Goal: Task Accomplishment & Management: Use online tool/utility

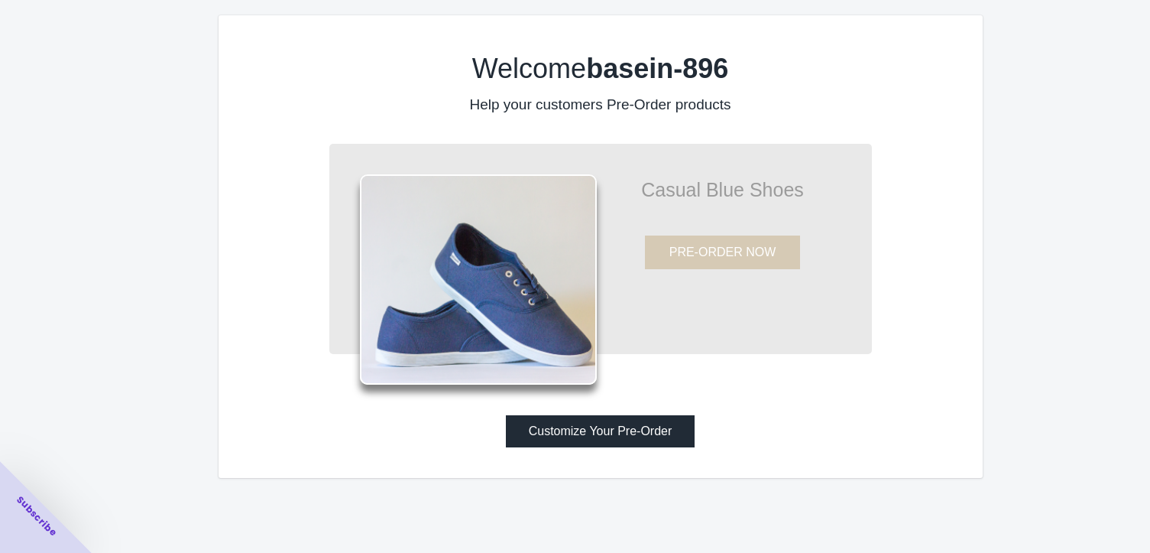
click at [598, 434] on button "Customize Your Pre-Order" at bounding box center [601, 431] width 190 height 32
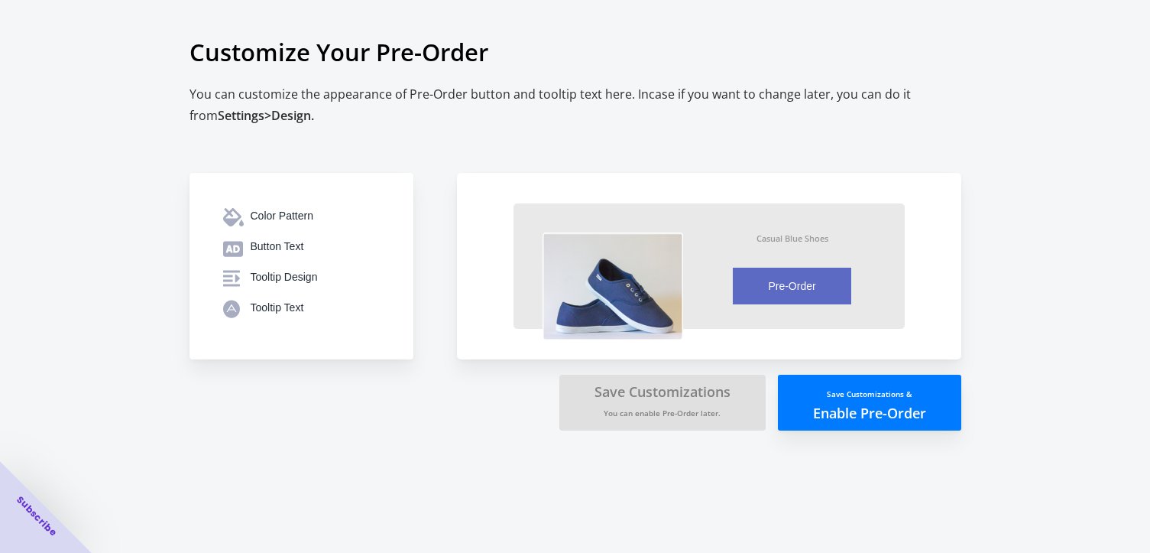
click at [843, 388] on small "Save Customizations &" at bounding box center [869, 393] width 85 height 11
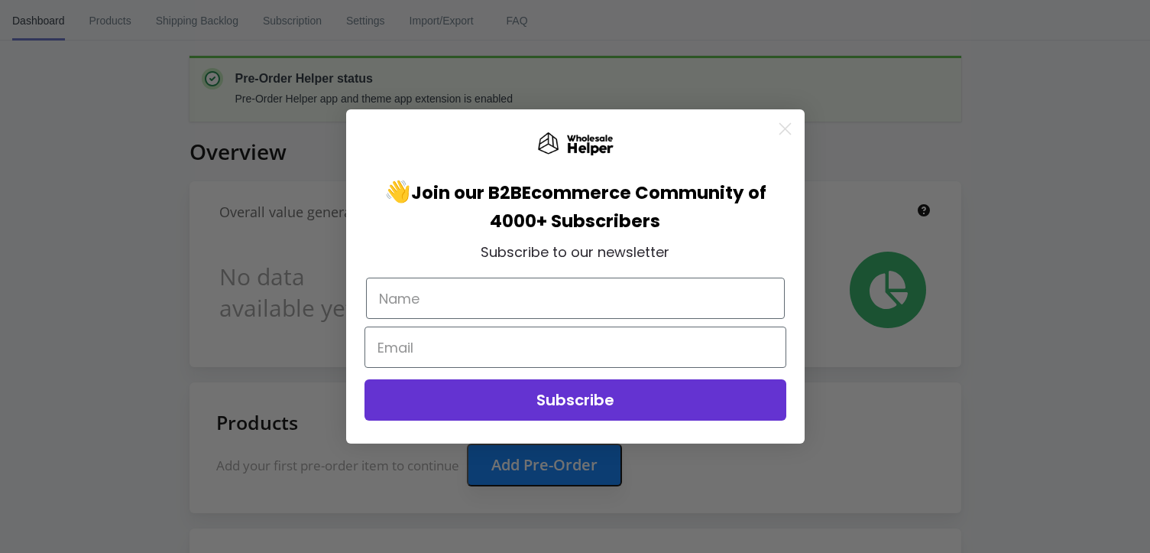
click at [785, 125] on circle "Close dialog" at bounding box center [784, 128] width 25 height 25
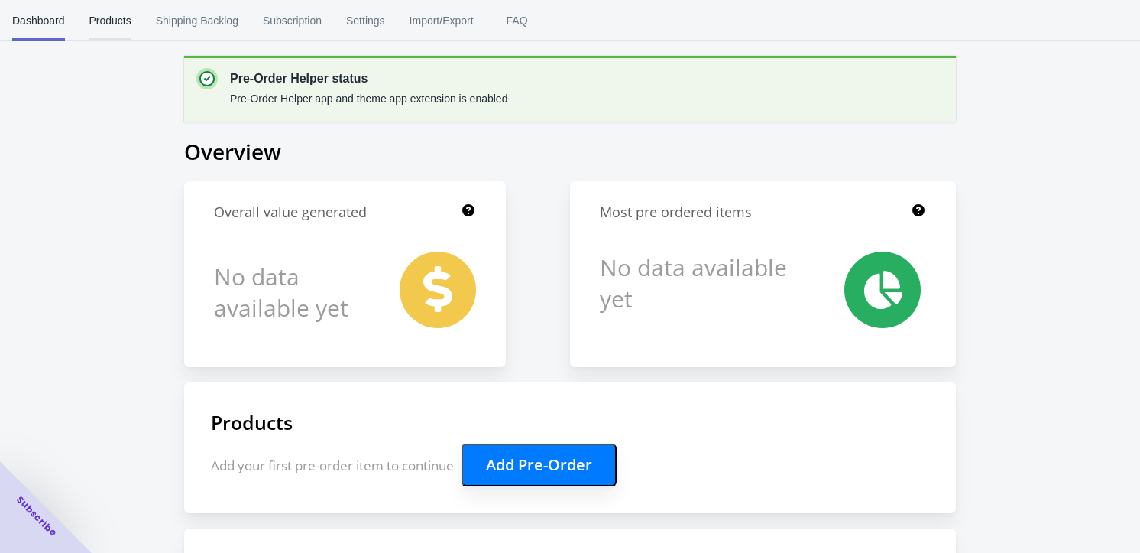
click at [102, 17] on span "Products" at bounding box center [110, 21] width 42 height 40
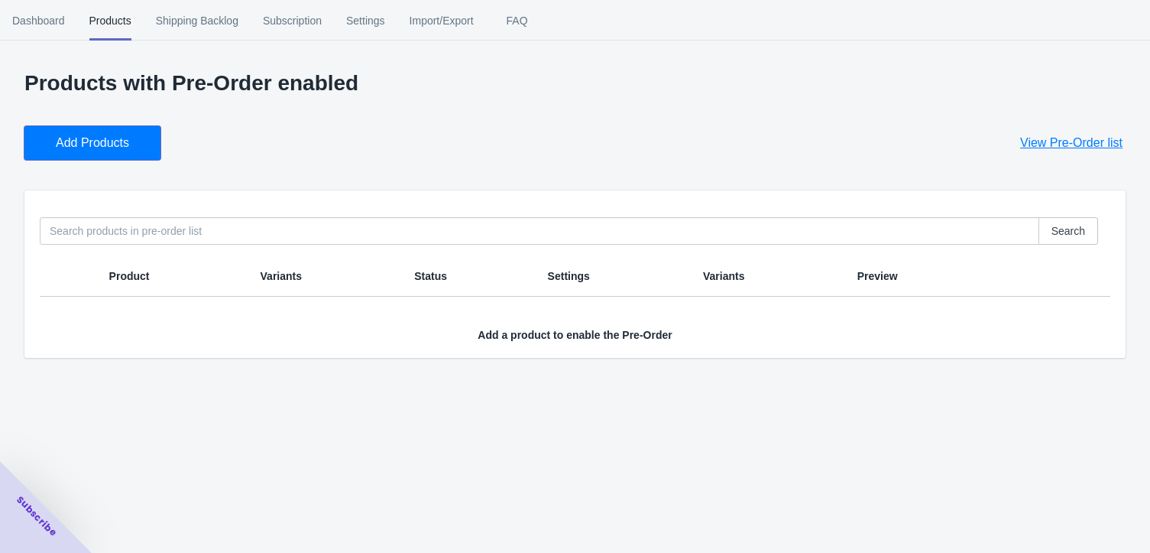
click at [83, 131] on button "Add Products" at bounding box center [92, 143] width 136 height 34
click at [97, 135] on span "Add Products" at bounding box center [92, 142] width 73 height 15
click at [133, 151] on button "Add Products" at bounding box center [92, 143] width 136 height 34
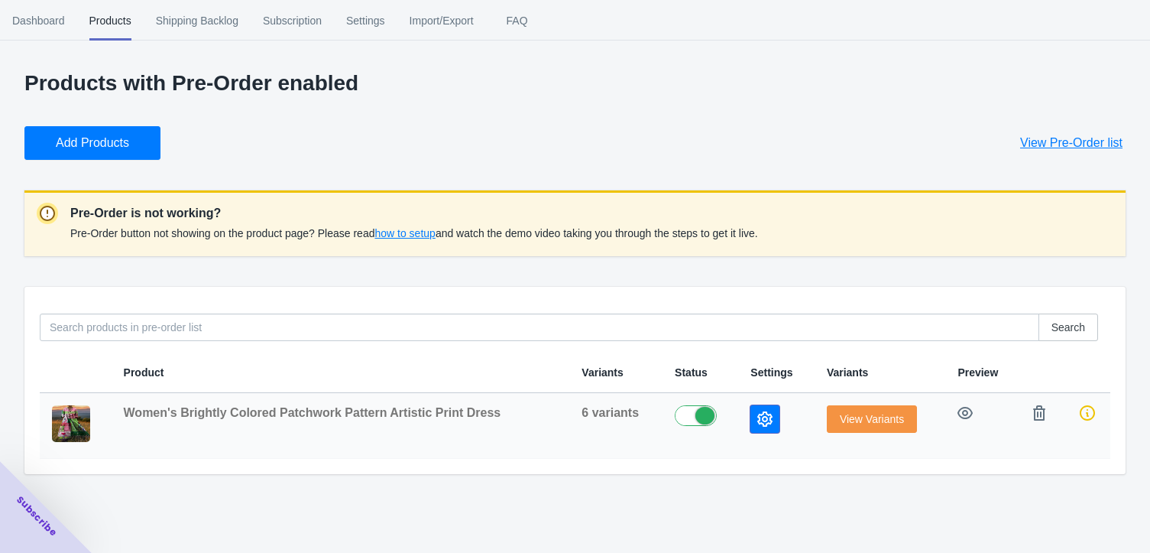
click at [757, 415] on icon "button" at bounding box center [764, 418] width 15 height 15
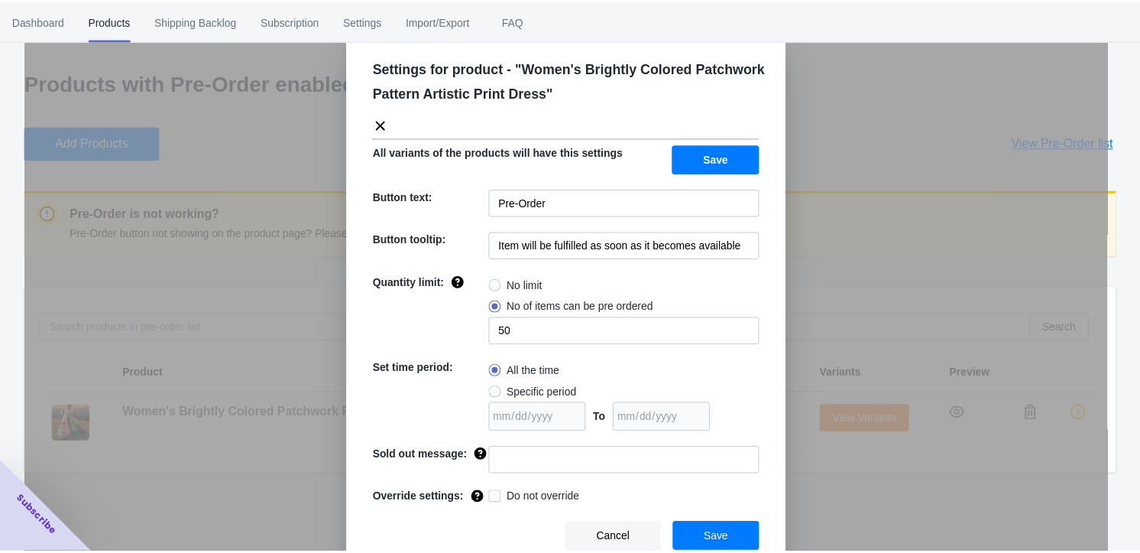
scroll to position [33, 0]
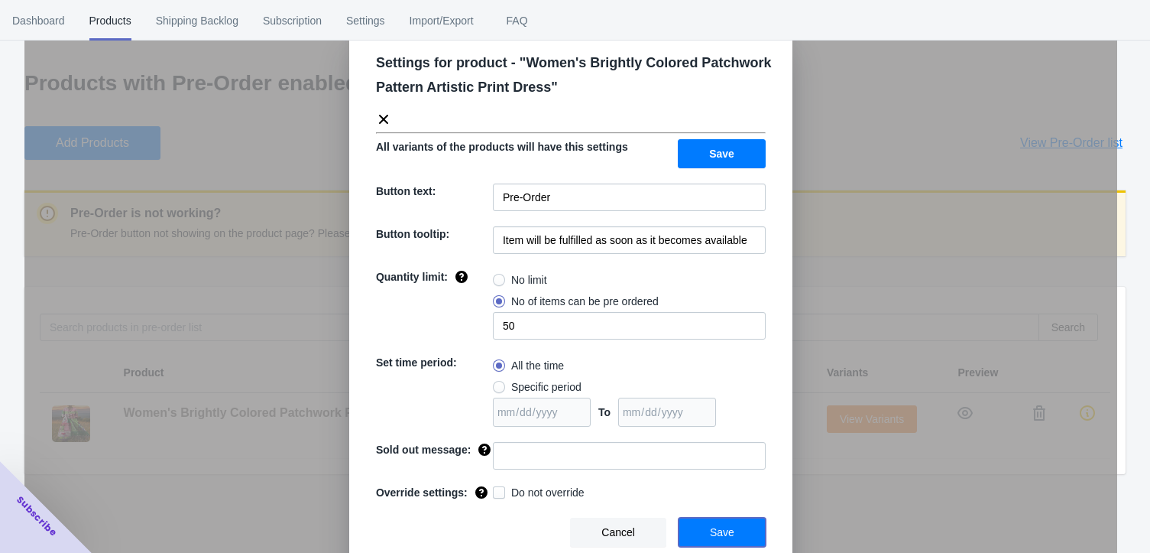
click at [735, 527] on button "Save" at bounding box center [722, 531] width 87 height 29
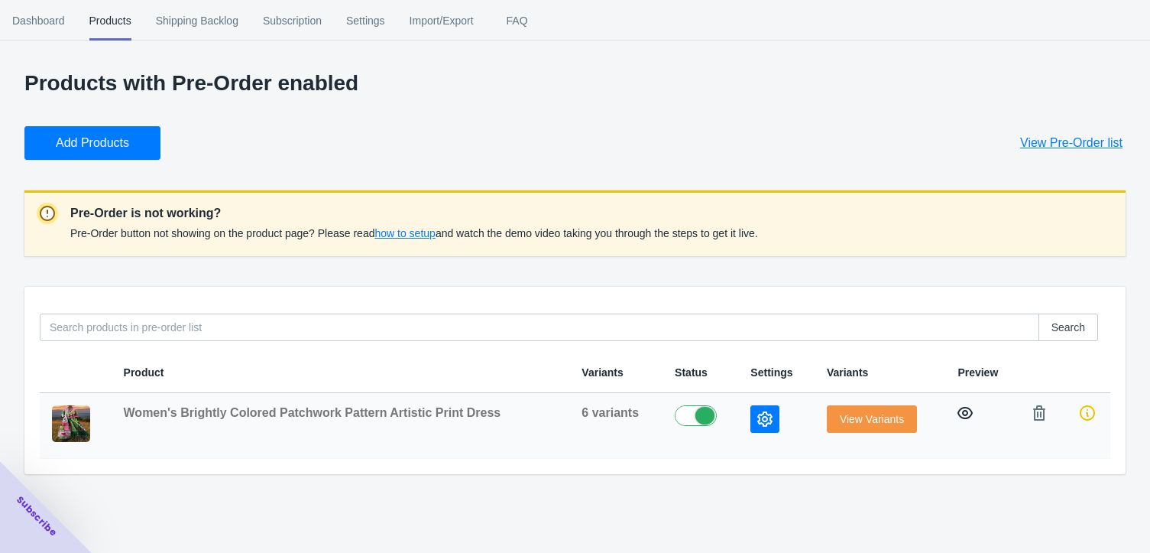
click at [963, 410] on icon "button" at bounding box center [965, 413] width 15 height 12
click at [400, 233] on span "how to setup" at bounding box center [404, 233] width 60 height 12
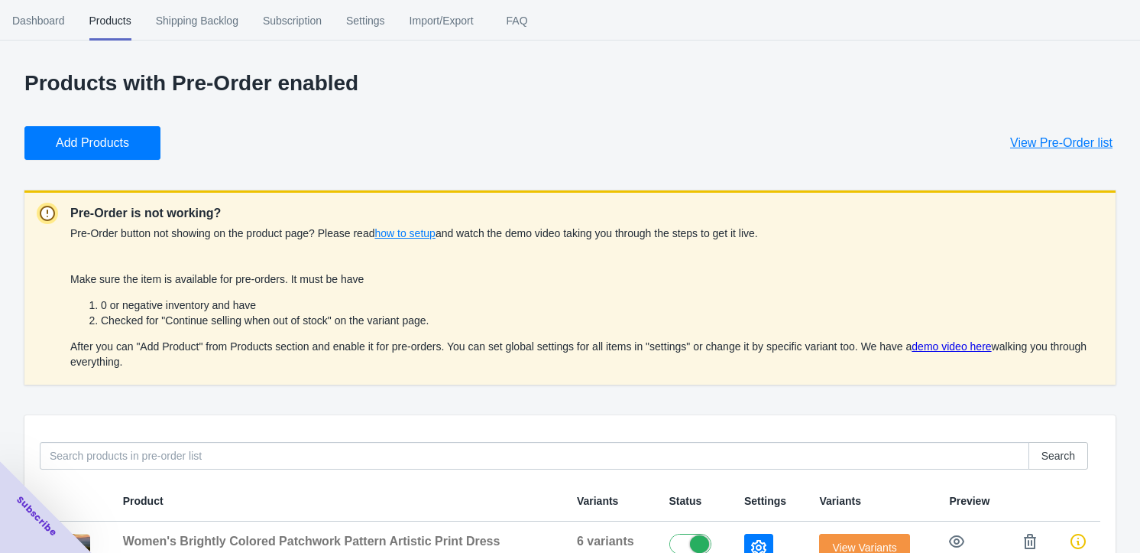
click at [796, 76] on p "Products with Pre-Order enabled" at bounding box center [569, 83] width 1091 height 24
drag, startPoint x: 73, startPoint y: 212, endPoint x: 167, endPoint y: 326, distance: 148.7
click at [175, 331] on div "Pre-Order is not working? Pre-Order button not showing on the product page? Ple…" at bounding box center [586, 288] width 1033 height 170
drag, startPoint x: 82, startPoint y: 212, endPoint x: 189, endPoint y: 370, distance: 191.0
click at [189, 370] on div "Pre-Order is not working? Pre-Order button not showing on the product page? Ple…" at bounding box center [569, 287] width 1091 height 194
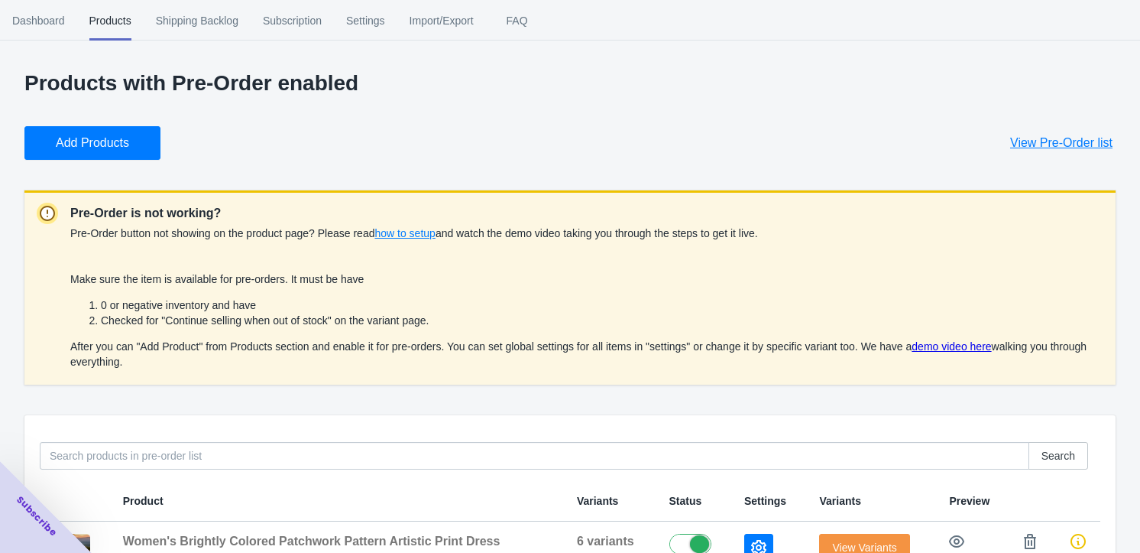
click at [107, 204] on p "Pre-Order is not working?" at bounding box center [586, 213] width 1033 height 18
click at [78, 209] on p "Pre-Order is not working?" at bounding box center [586, 213] width 1033 height 18
drag, startPoint x: 69, startPoint y: 212, endPoint x: 209, endPoint y: 228, distance: 141.5
click at [190, 222] on p "Pre-Order is not working?" at bounding box center [586, 213] width 1033 height 18
click at [616, 400] on div "Products with Pre-Order enabled Add Products View Pre-Order list Pre-Order is n…" at bounding box center [569, 336] width 1091 height 531
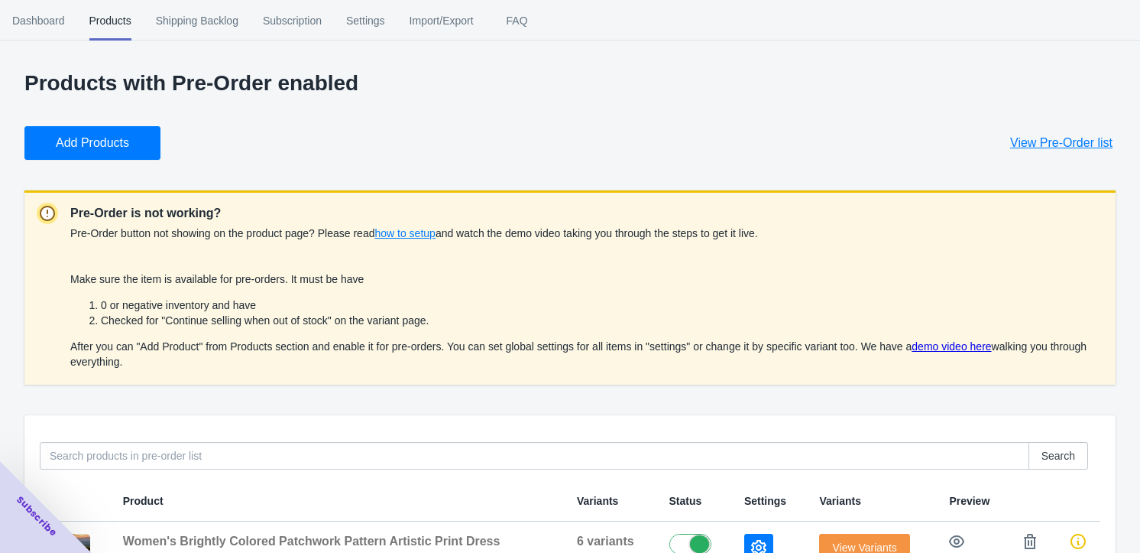
drag, startPoint x: 61, startPoint y: 211, endPoint x: 172, endPoint y: 366, distance: 190.7
click at [172, 366] on div "Pre-Order is not working? Pre-Order button not showing on the product page? Ple…" at bounding box center [569, 287] width 1091 height 194
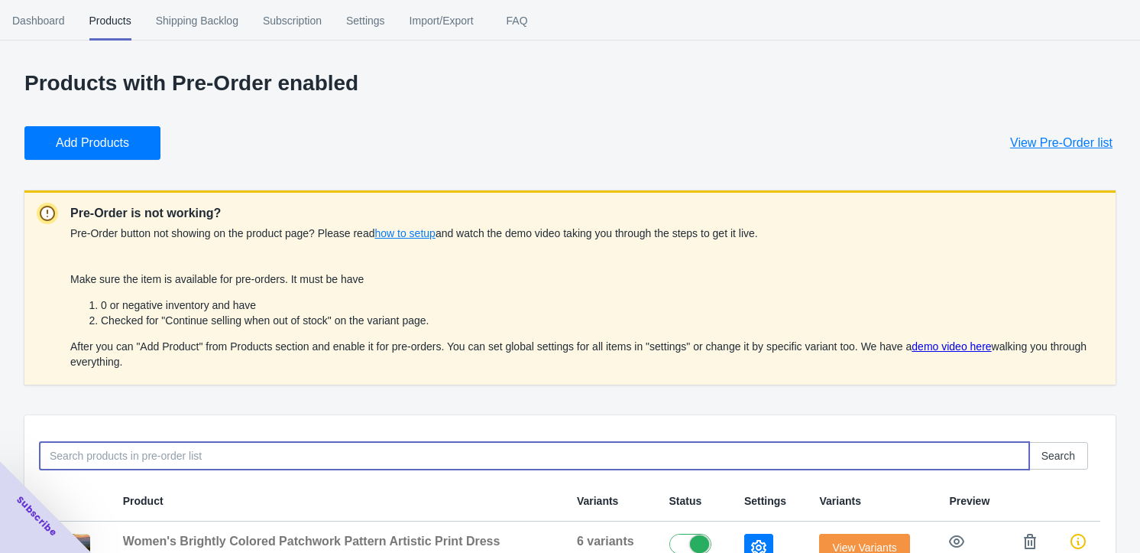
click at [443, 470] on div "Search Product Variants Status Settings Variants Preview Women's Brightly Color…" at bounding box center [569, 508] width 1091 height 187
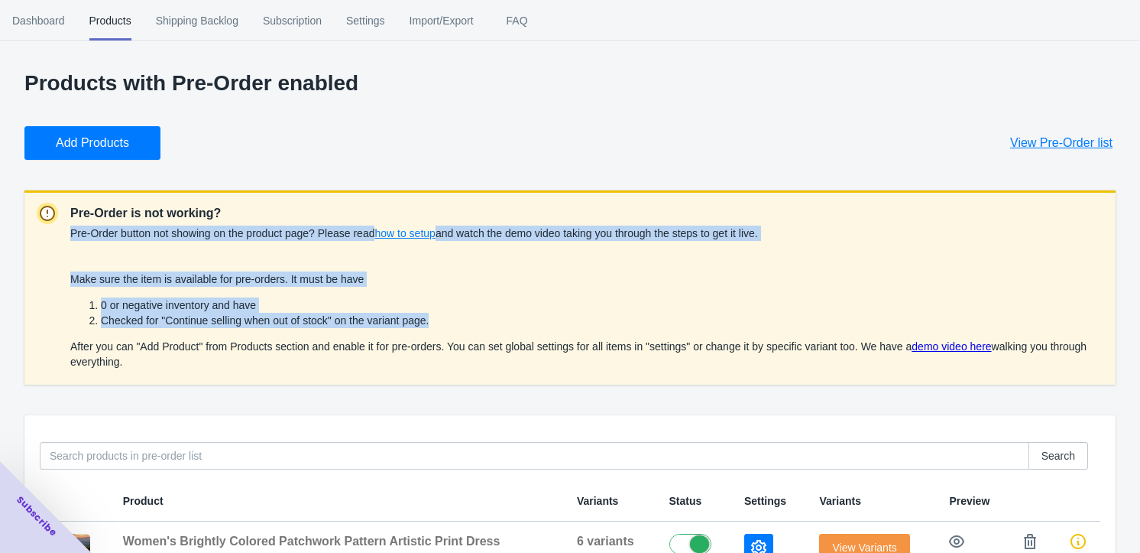
drag, startPoint x: 69, startPoint y: 283, endPoint x: 475, endPoint y: 320, distance: 408.3
click at [475, 321] on div "Pre-Order is not working? Pre-Order button not showing on the product page? Ple…" at bounding box center [569, 287] width 1091 height 194
drag, startPoint x: 475, startPoint y: 313, endPoint x: 459, endPoint y: 310, distance: 16.5
click at [474, 313] on li "Checked for "Continue selling when out of stock" on the variant page." at bounding box center [602, 320] width 1003 height 15
click at [438, 314] on li "Checked for "Continue selling when out of stock" on the variant page." at bounding box center [602, 320] width 1003 height 15
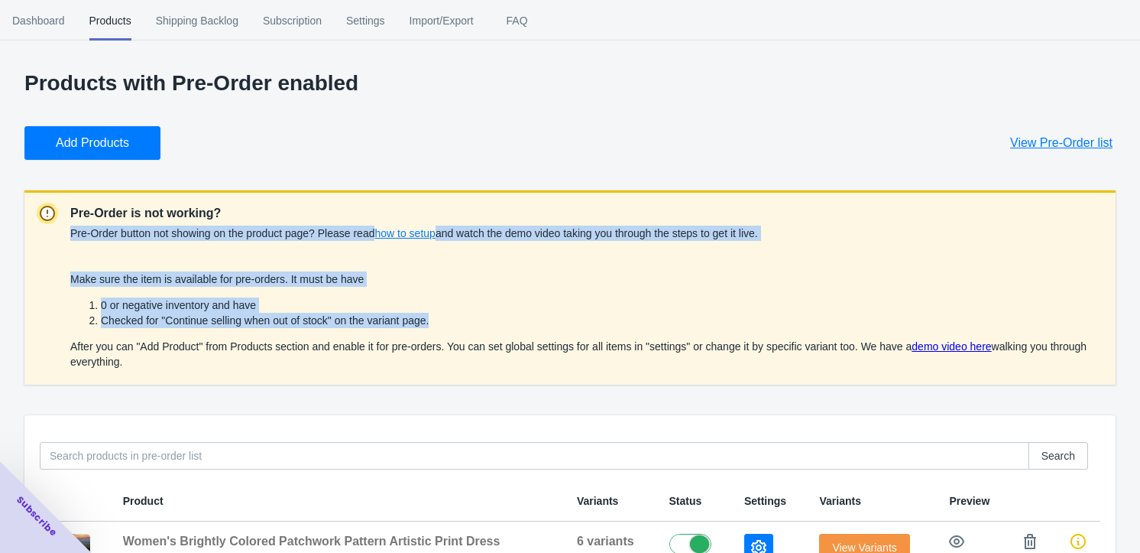
click at [421, 279] on div "Make sure the item is available for pre-orders. It must be have 0 or negative i…" at bounding box center [586, 320] width 1033 height 98
click at [547, 253] on div "Pre-Order button not showing on the product page? Please read how to setup and …" at bounding box center [586, 297] width 1033 height 150
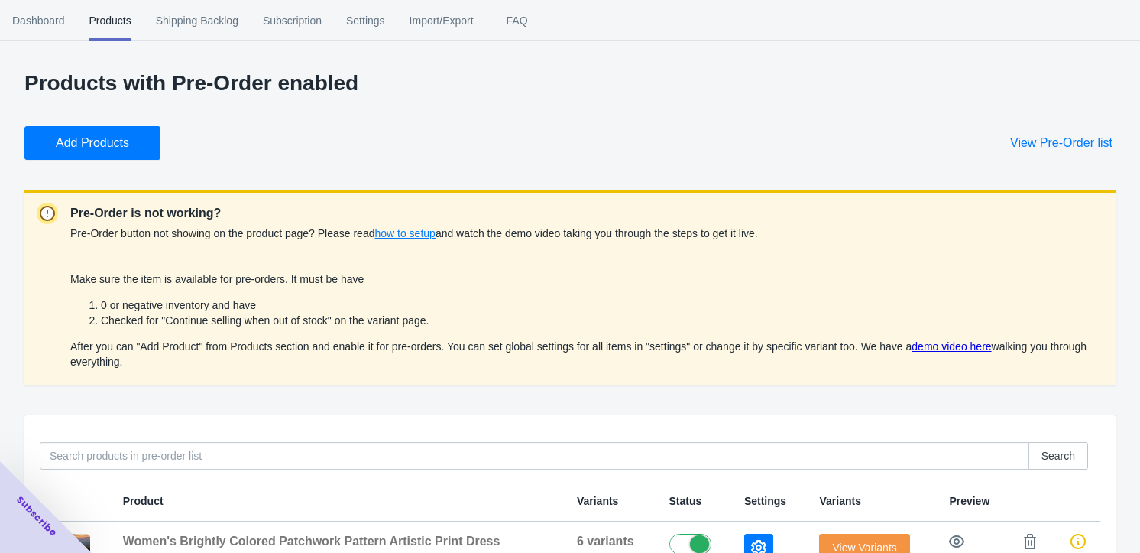
click at [607, 160] on div "Products with Pre-Order enabled Add Products View Pre-Order list Pre-Order is n…" at bounding box center [569, 336] width 1091 height 531
drag, startPoint x: 421, startPoint y: 319, endPoint x: 434, endPoint y: 323, distance: 13.3
click at [431, 324] on li "Checked for "Continue selling when out of stock" on the variant page." at bounding box center [602, 320] width 1003 height 15
drag, startPoint x: 355, startPoint y: 316, endPoint x: 404, endPoint y: 316, distance: 49.7
click at [358, 316] on li "Checked for "Continue selling when out of stock" on the variant page." at bounding box center [602, 320] width 1003 height 15
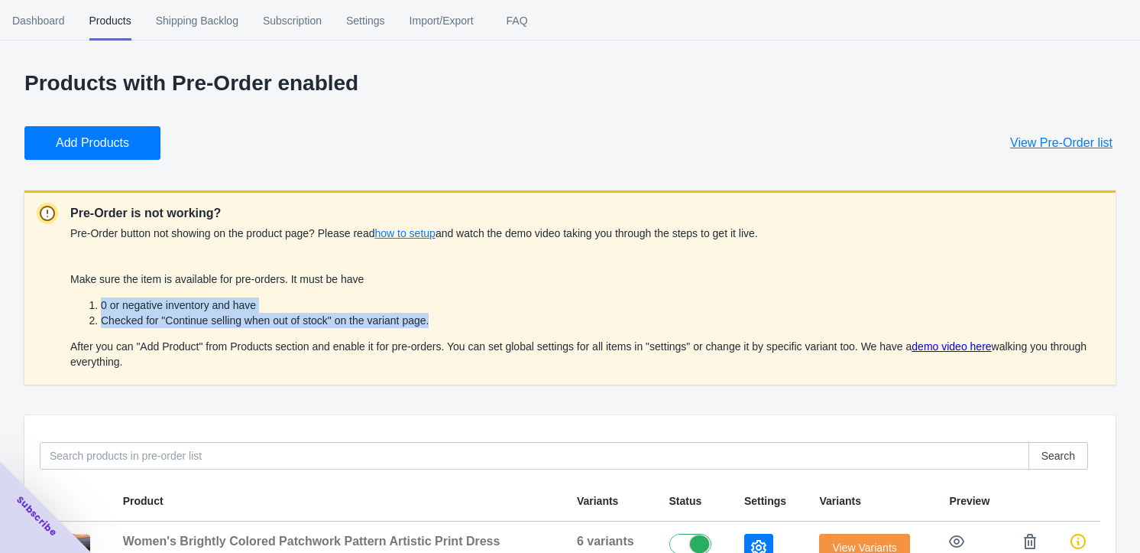
drag, startPoint x: 436, startPoint y: 319, endPoint x: 73, endPoint y: 287, distance: 365.1
click at [73, 287] on div "Make sure the item is available for pre-orders. It must be have 0 or negative i…" at bounding box center [586, 320] width 1033 height 98
copy ol "0 or negative inventory and have Checked for "Continue selling when out of stoc…"
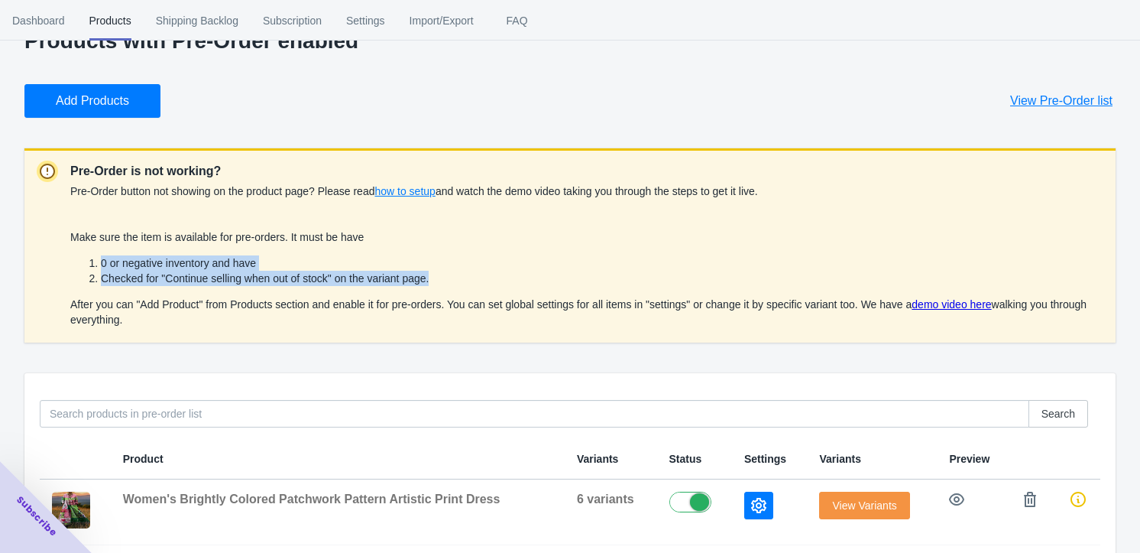
scroll to position [64, 0]
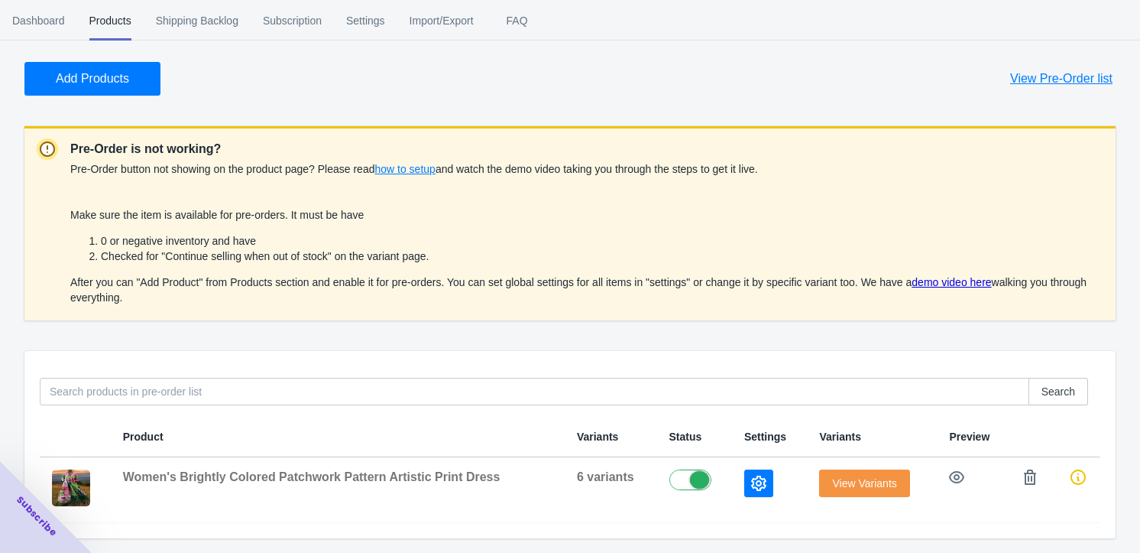
click at [1119, 327] on div "Products with Pre-Order enabled Add Products View Pre-Order list Pre-Order is n…" at bounding box center [570, 280] width 1140 height 546
click at [760, 480] on icon "button" at bounding box center [758, 482] width 15 height 15
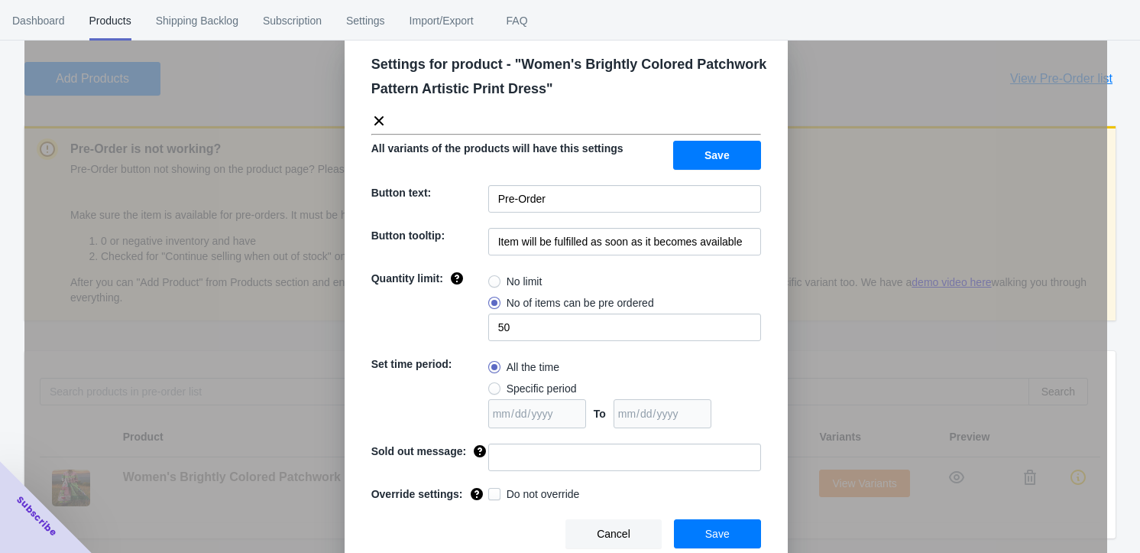
scroll to position [32, 0]
click at [708, 529] on span "Save" at bounding box center [717, 532] width 24 height 12
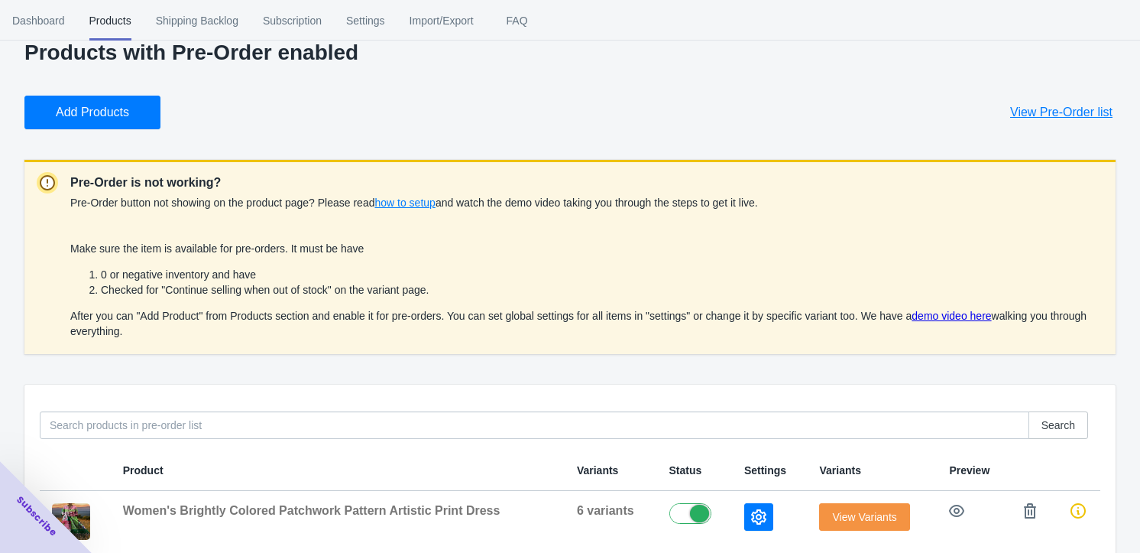
scroll to position [0, 0]
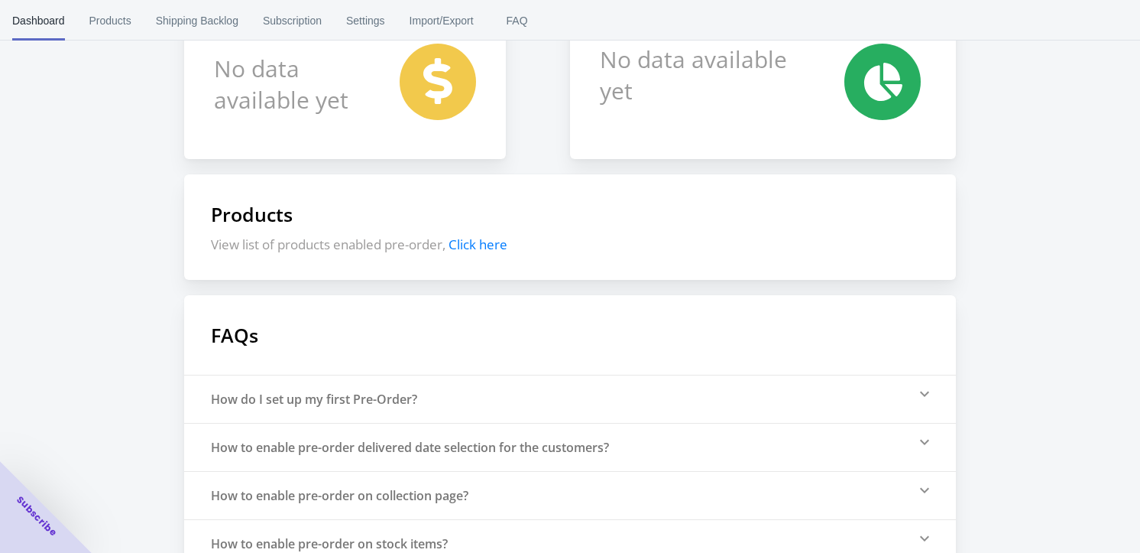
scroll to position [285, 0]
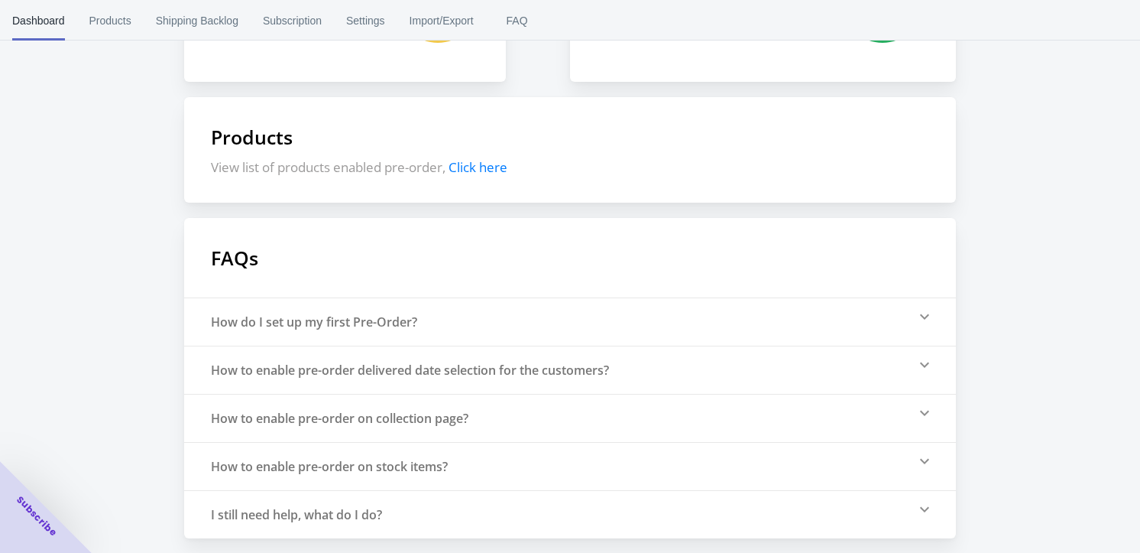
click at [909, 313] on div "How do I set up my first Pre-Order?" at bounding box center [570, 321] width 772 height 48
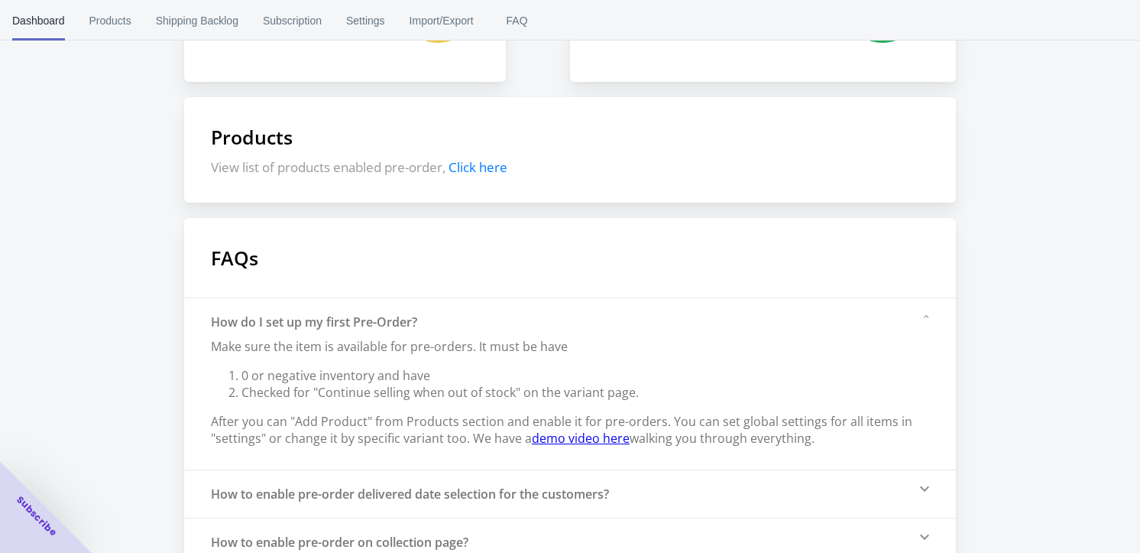
scroll to position [409, 0]
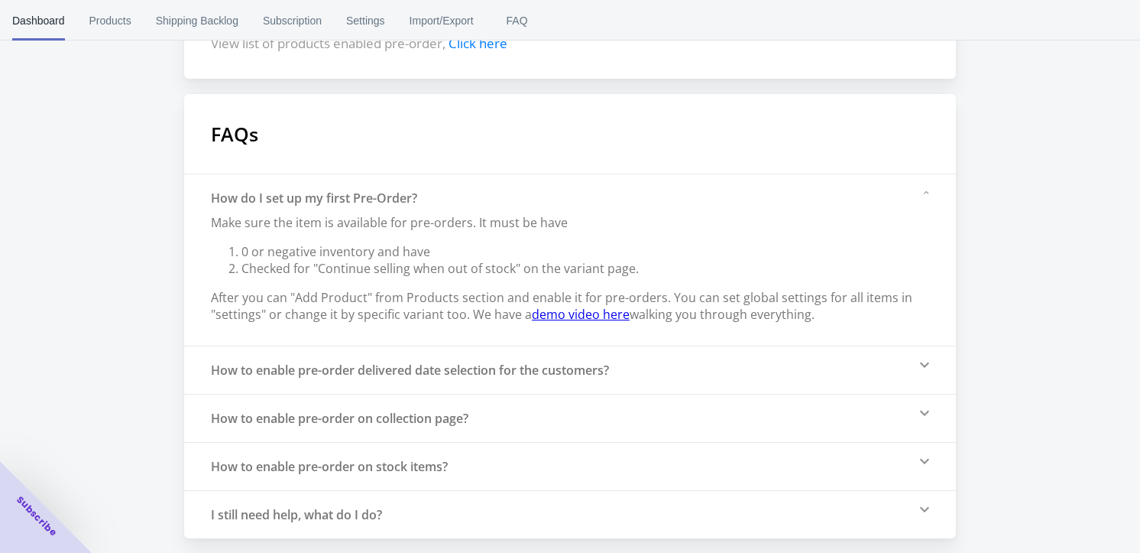
click at [815, 417] on div "How to enable pre-order on collection page?" at bounding box center [570, 418] width 772 height 48
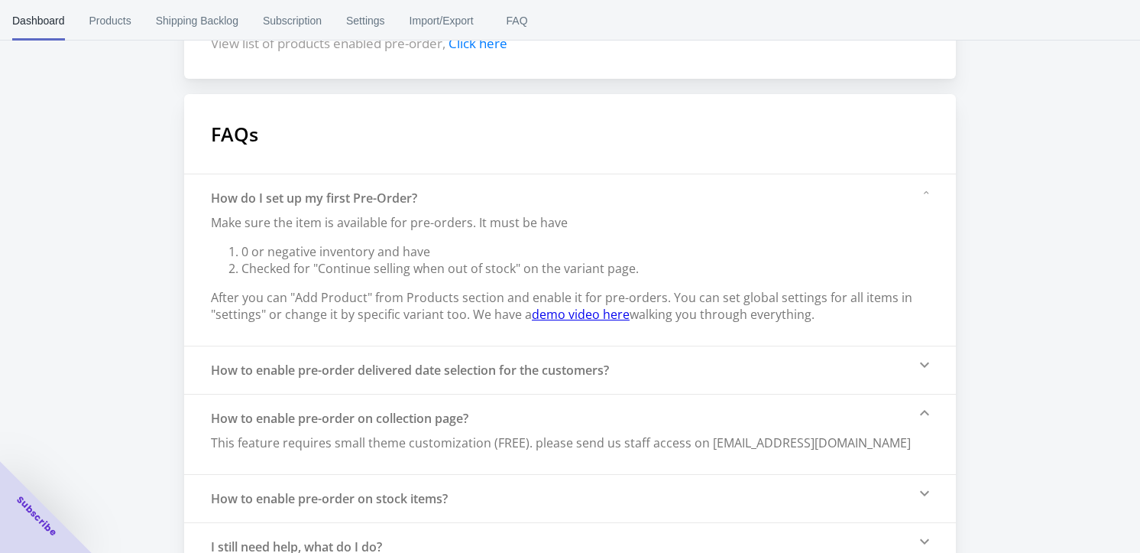
scroll to position [441, 0]
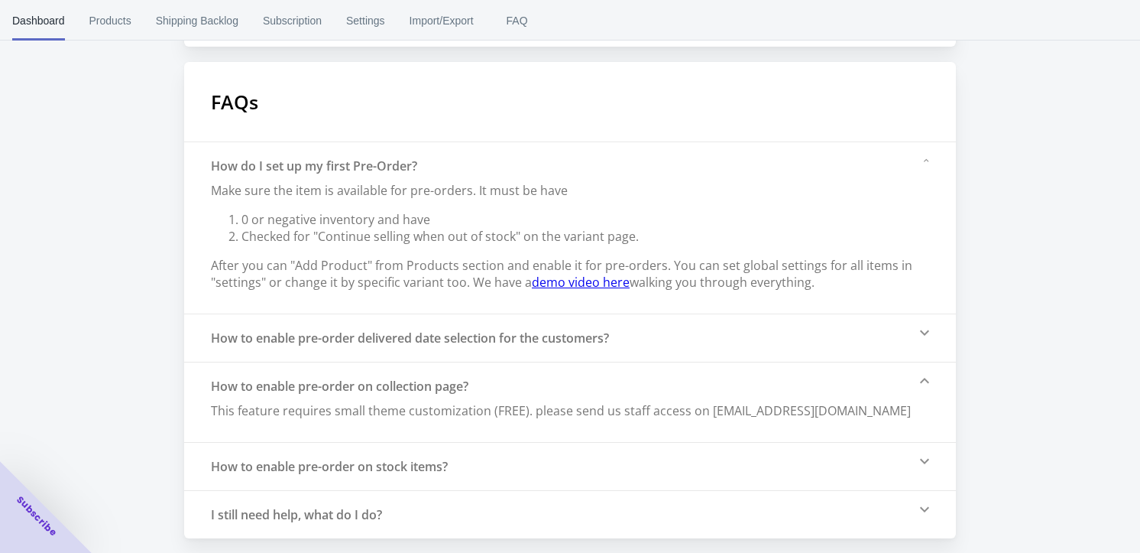
click at [728, 462] on div "How to enable pre-order on stock items?" at bounding box center [570, 466] width 772 height 48
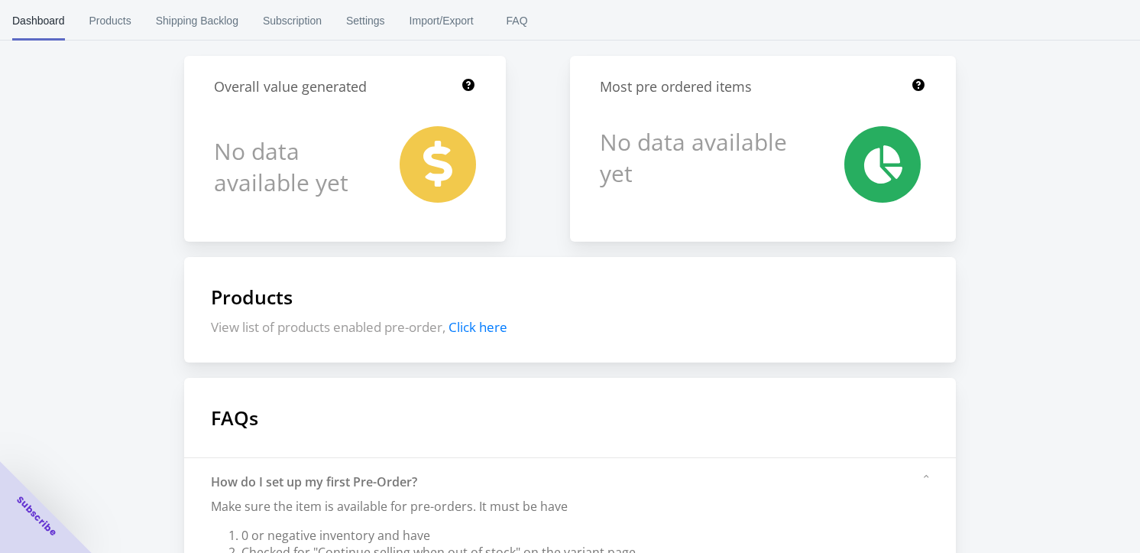
scroll to position [0, 0]
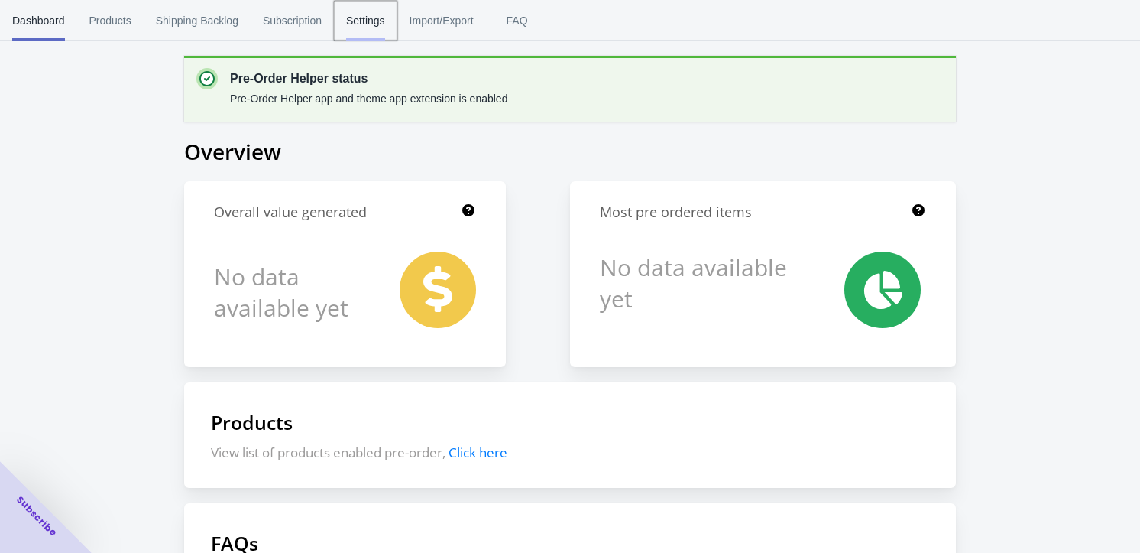
click at [368, 15] on span "Settings" at bounding box center [365, 21] width 39 height 40
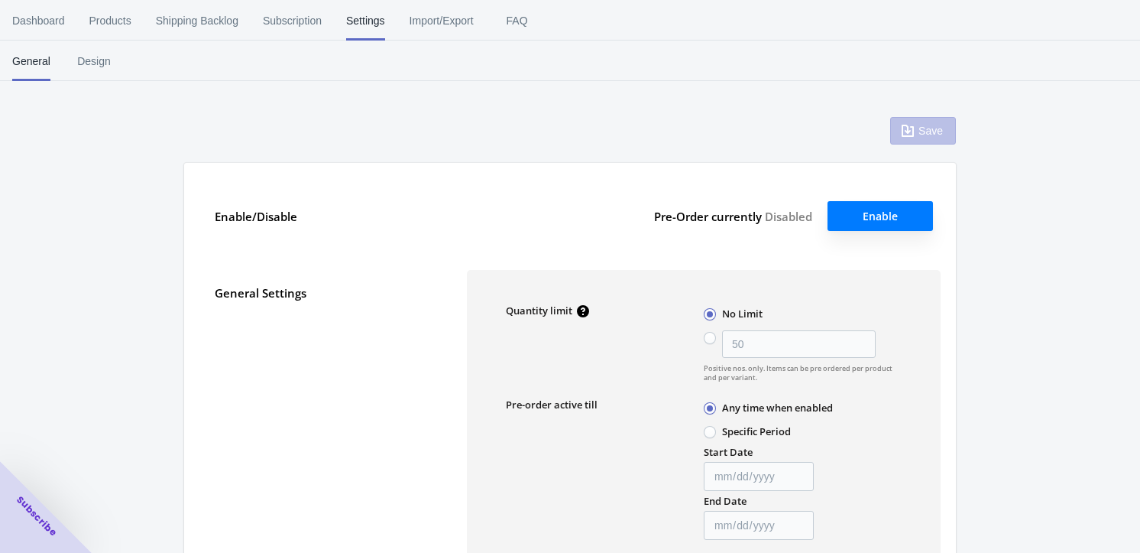
type input "50"
type textarea "Inventory level is <qty>. Some of the items will be pre-ordered."
type textarea "Only <qty> items left in stock."
type textarea "A maximum of <qty> products can be pre ordered."
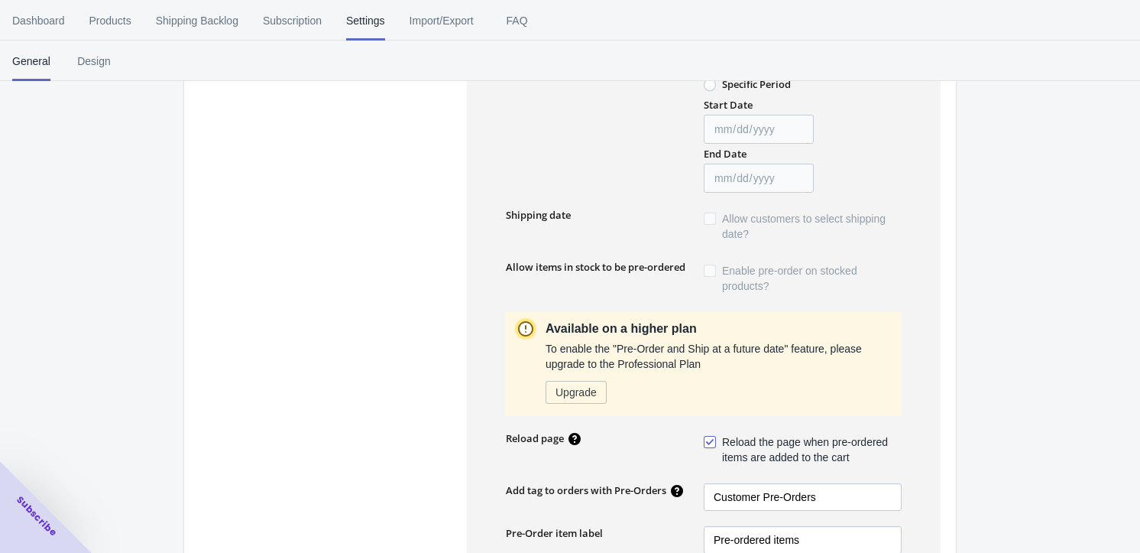
scroll to position [277, 0]
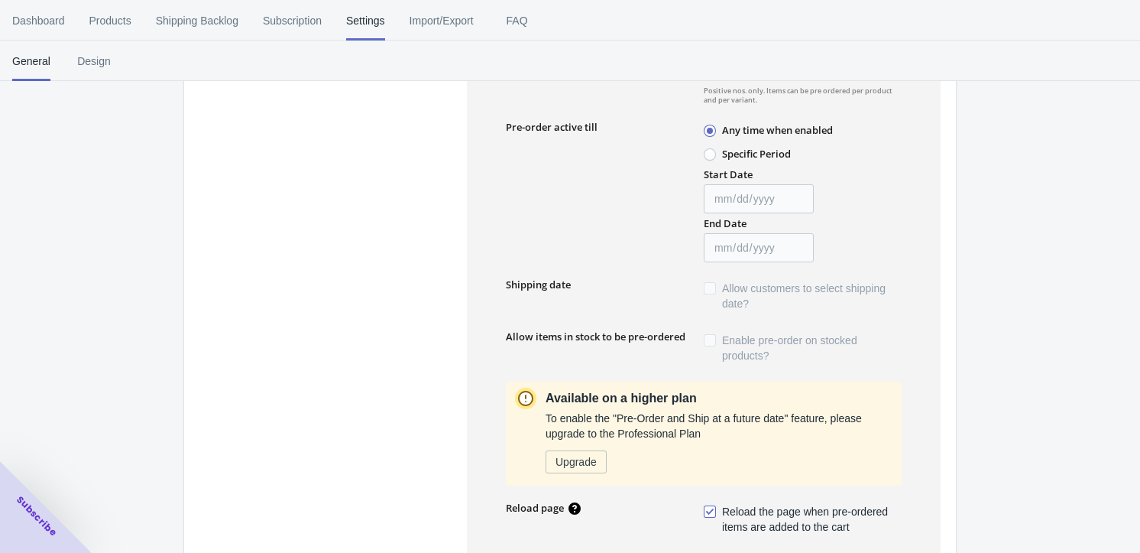
click at [710, 284] on span at bounding box center [710, 288] width 12 height 12
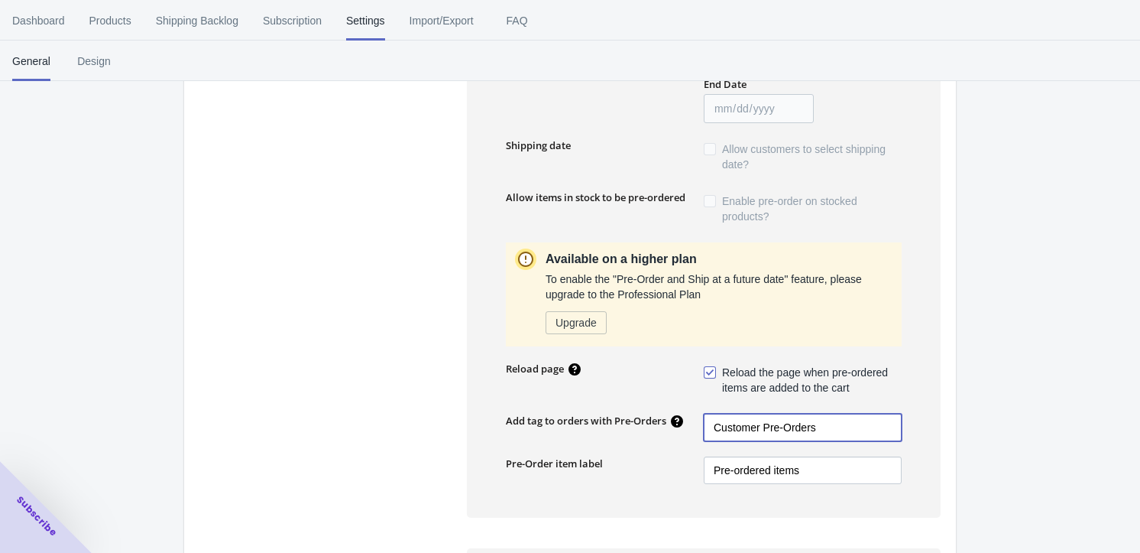
drag, startPoint x: 763, startPoint y: 427, endPoint x: 632, endPoint y: 443, distance: 132.4
click at [632, 443] on div "Quantity limit No Limit 50 Positive nos. only. Items can be pre ordered per pro…" at bounding box center [704, 185] width 474 height 664
type input "Pre-Orders"
click at [984, 400] on div "You have unsaved changes in your form, please don't forget to save them. Save E…" at bounding box center [570, 356] width 1140 height 1587
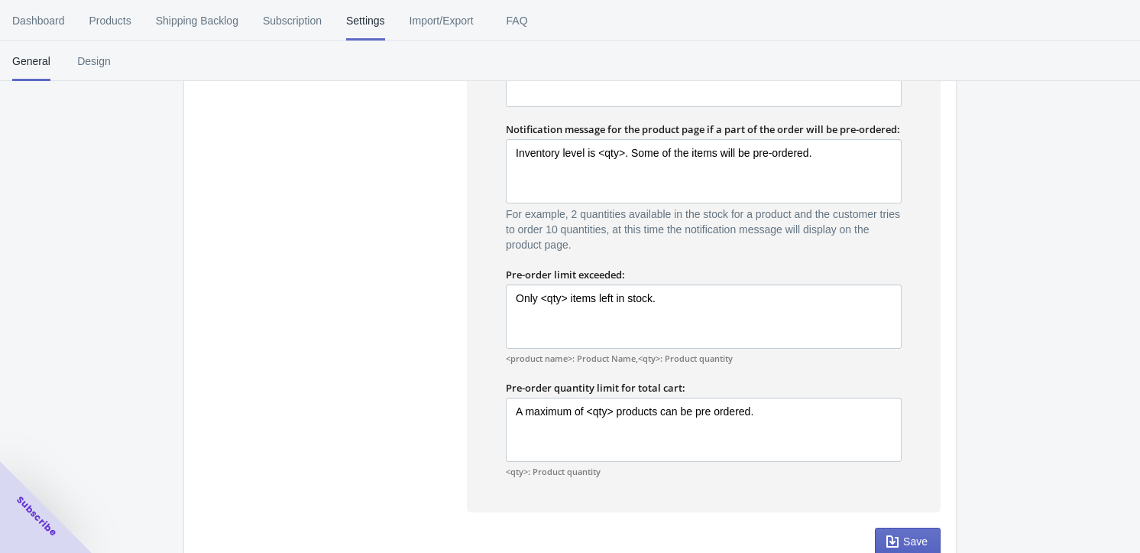
scroll to position [1086, 0]
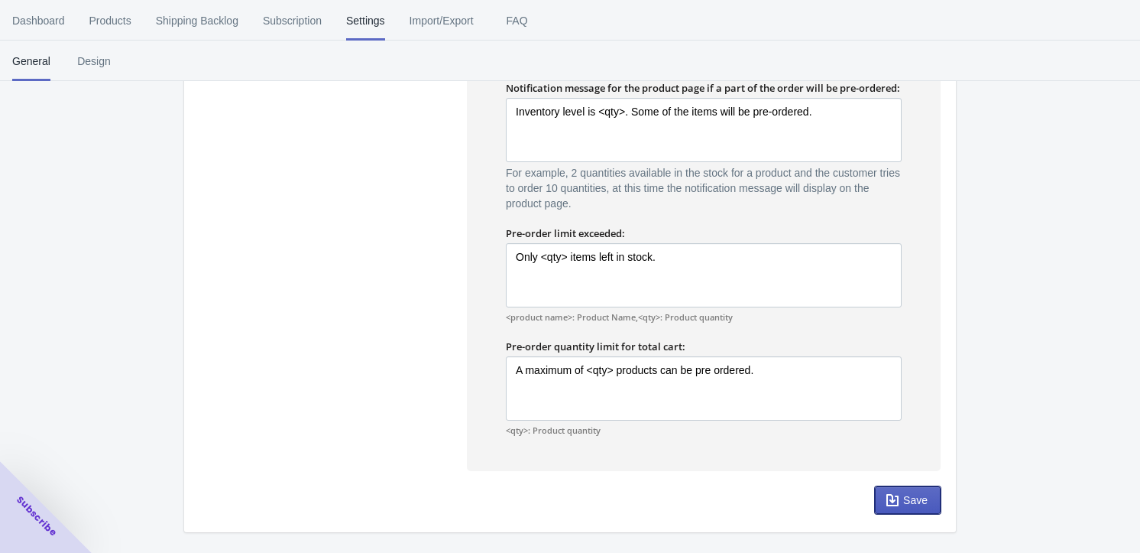
click at [916, 497] on span "Save" at bounding box center [915, 500] width 24 height 12
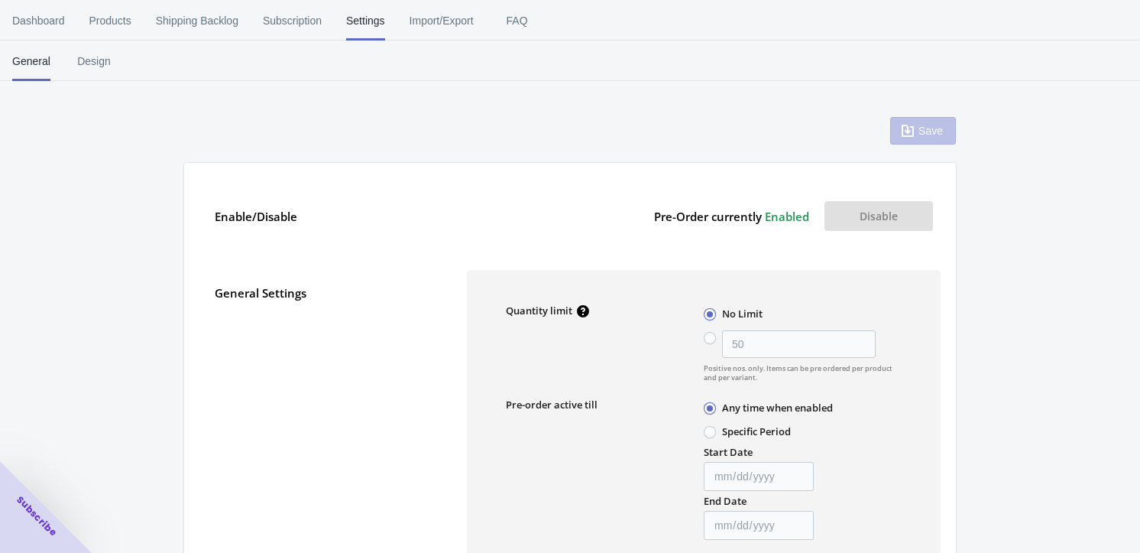
scroll to position [69, 0]
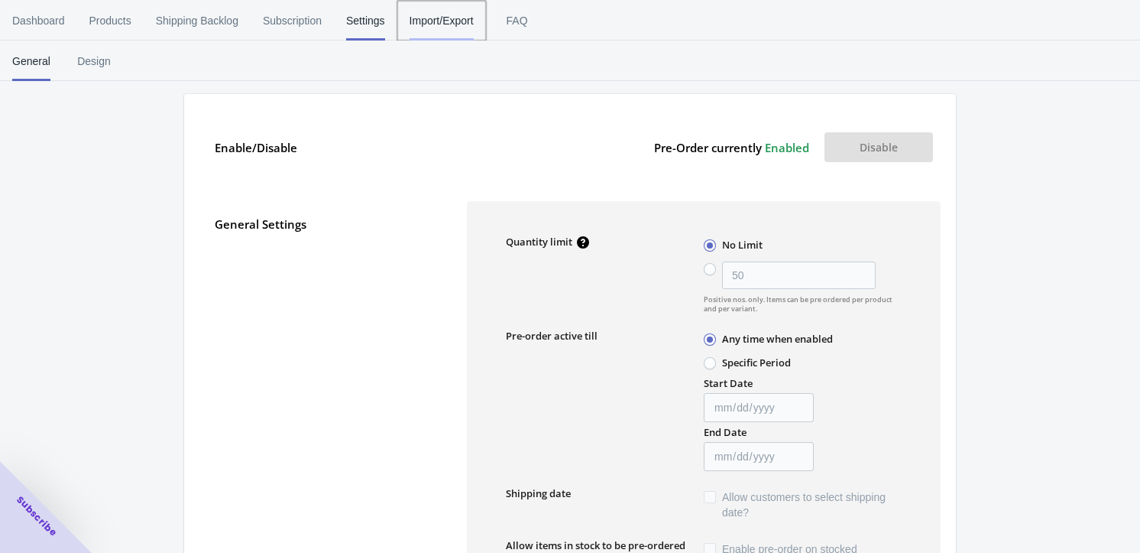
click at [436, 17] on span "Import/Export" at bounding box center [442, 21] width 64 height 40
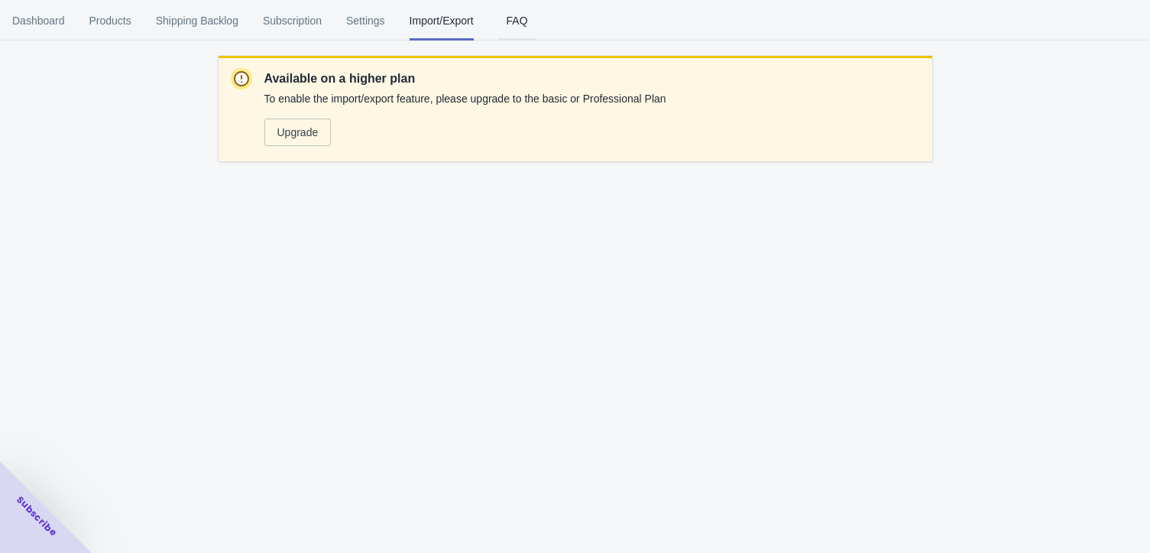
click at [511, 21] on span "FAQ" at bounding box center [517, 21] width 38 height 40
click at [177, 17] on span "Shipping Backlog" at bounding box center [197, 21] width 83 height 40
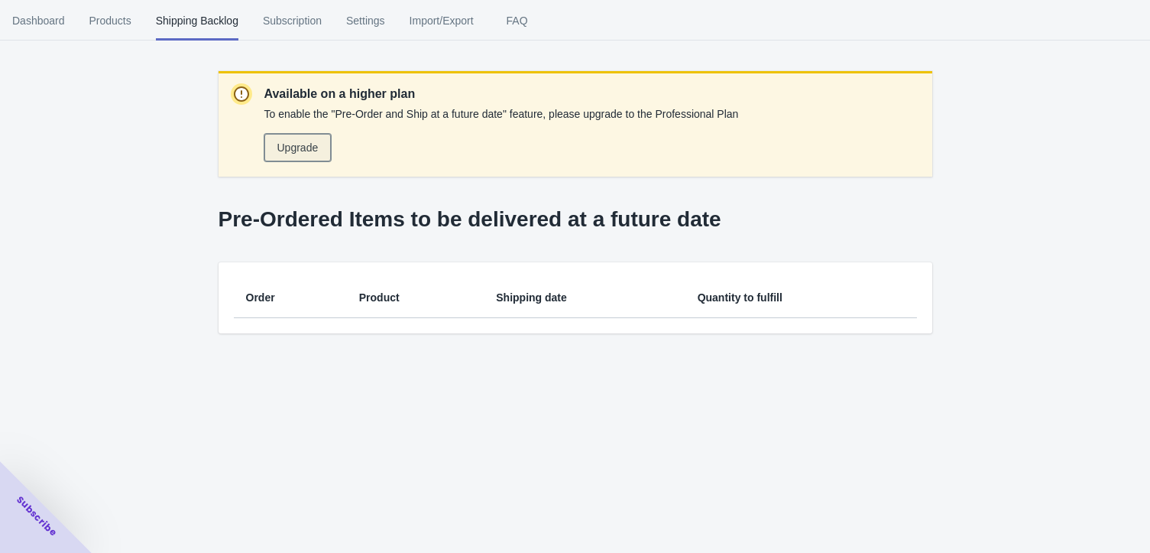
click at [284, 144] on span "Upgrade" at bounding box center [297, 147] width 41 height 12
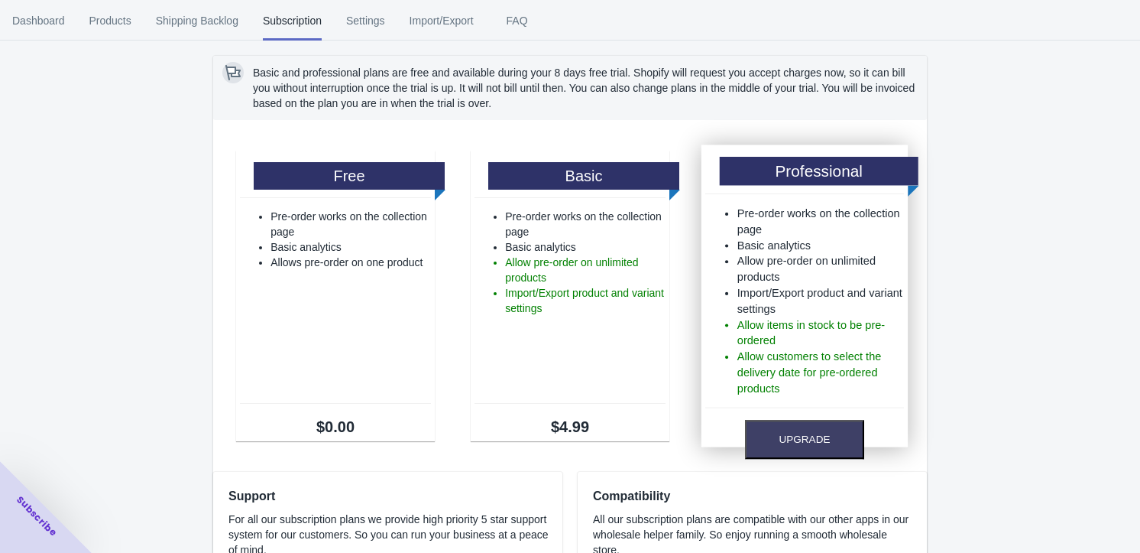
click at [873, 335] on li "Allow items in stock to be pre-ordered" at bounding box center [820, 332] width 167 height 32
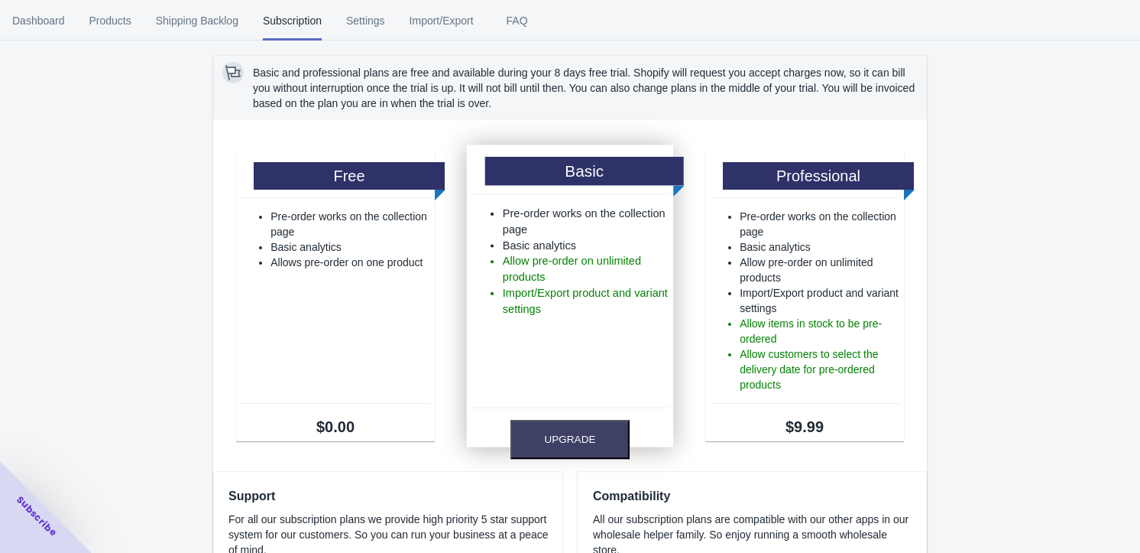
click at [617, 334] on ul "Pre-order works on the collection page Basic analytics Allow pre-order on unlim…" at bounding box center [570, 301] width 199 height 191
click at [561, 436] on button "Upgrade" at bounding box center [570, 439] width 119 height 39
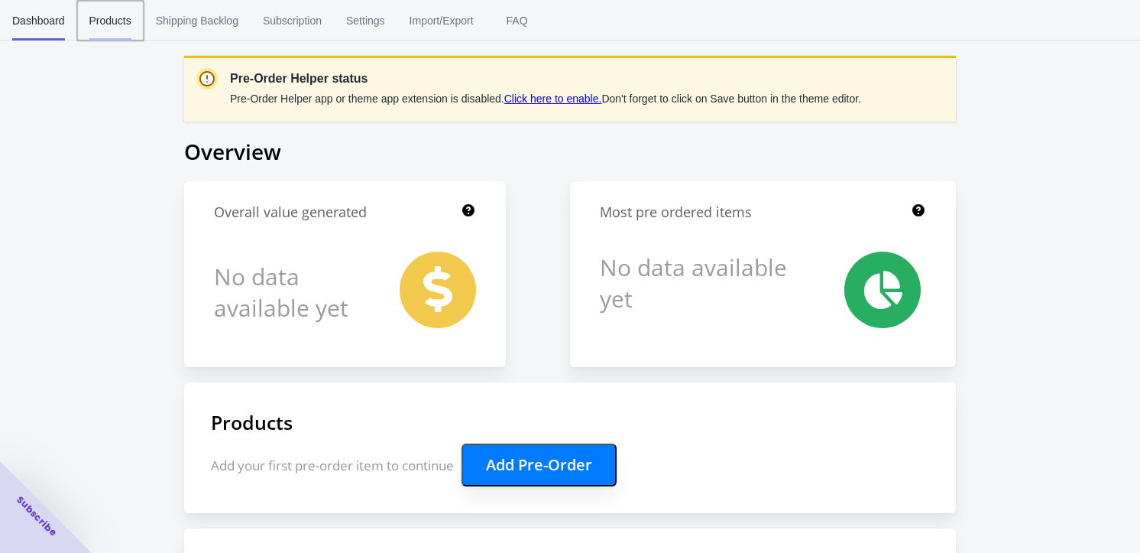
click at [104, 19] on span "Products" at bounding box center [110, 21] width 42 height 40
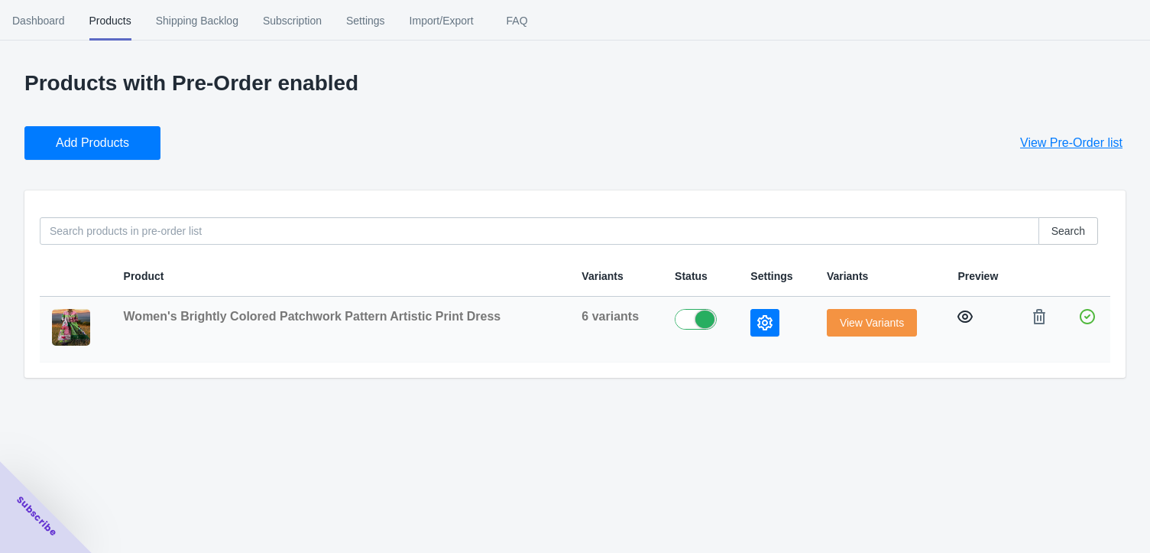
click at [961, 312] on icon "button" at bounding box center [965, 316] width 15 height 15
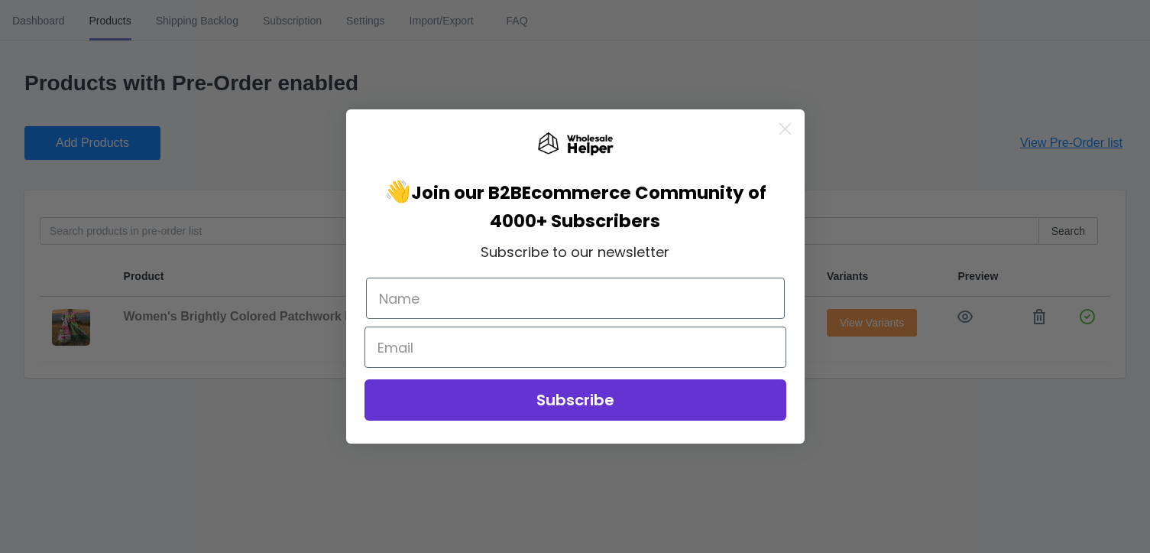
click at [789, 126] on circle "Close dialog" at bounding box center [784, 128] width 25 height 25
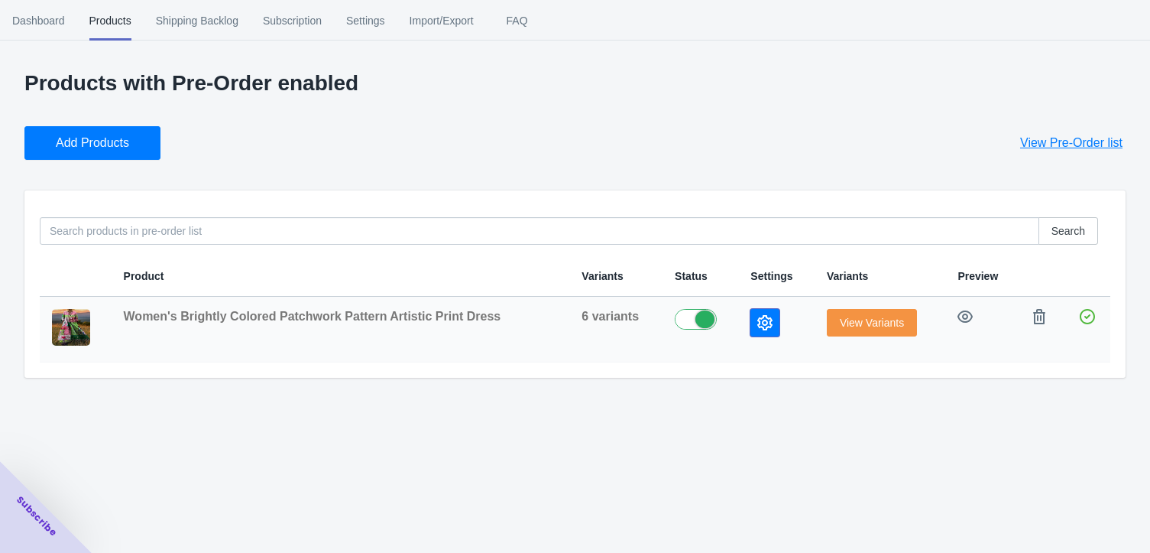
click at [765, 323] on icon "button" at bounding box center [764, 322] width 15 height 15
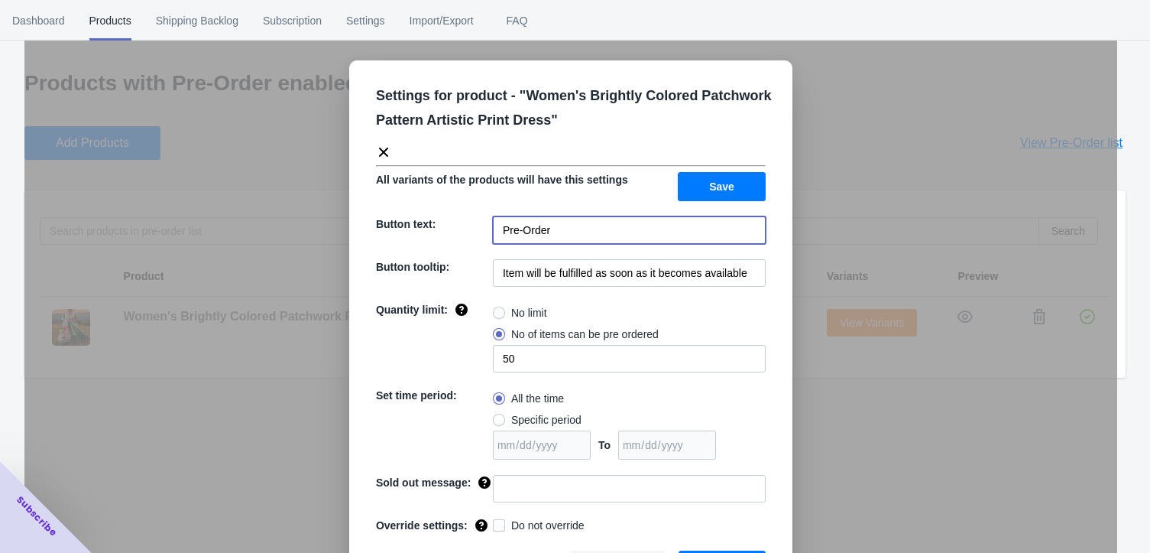
click at [540, 237] on input "Pre-Order" at bounding box center [629, 230] width 273 height 28
click at [439, 224] on div "Button text:" at bounding box center [434, 230] width 117 height 28
click at [408, 222] on span "Button text:" at bounding box center [406, 224] width 60 height 12
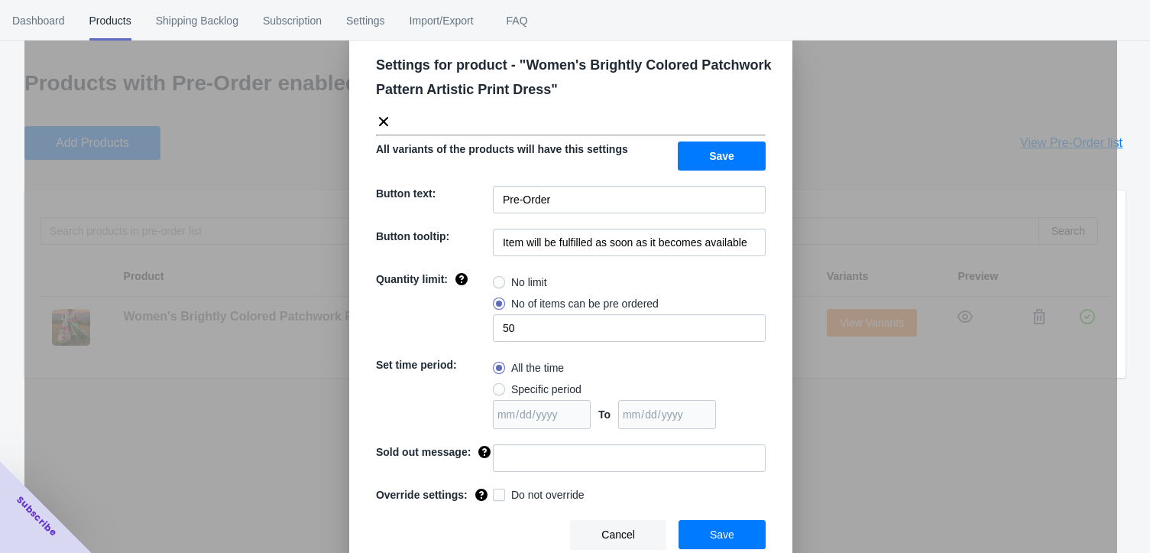
scroll to position [33, 0]
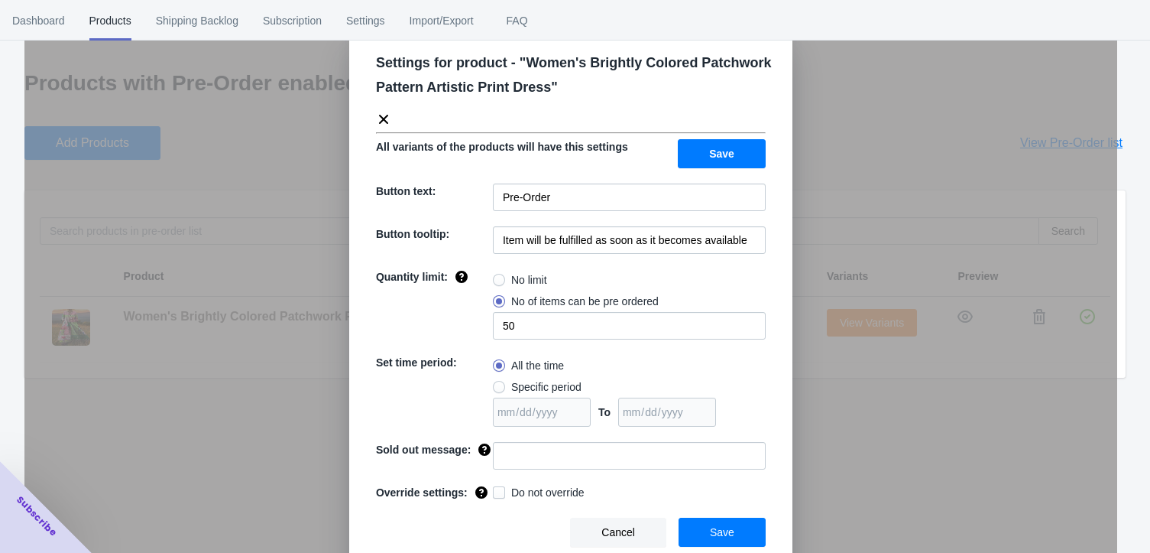
click at [896, 495] on div "Settings for product - " Women's Brightly Colored Patchwork Pattern Artistic Pr…" at bounding box center [570, 314] width 1093 height 553
